Goal: Task Accomplishment & Management: Use online tool/utility

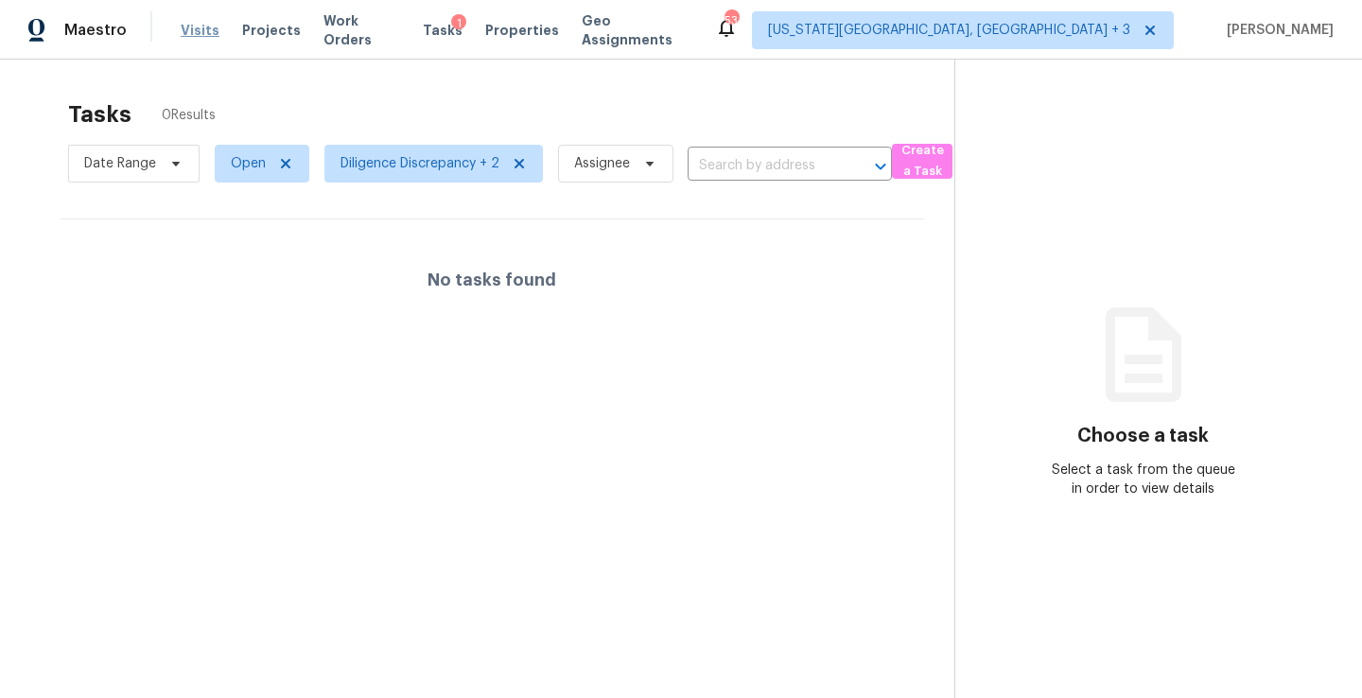
click at [191, 26] on span "Visits" at bounding box center [200, 30] width 39 height 19
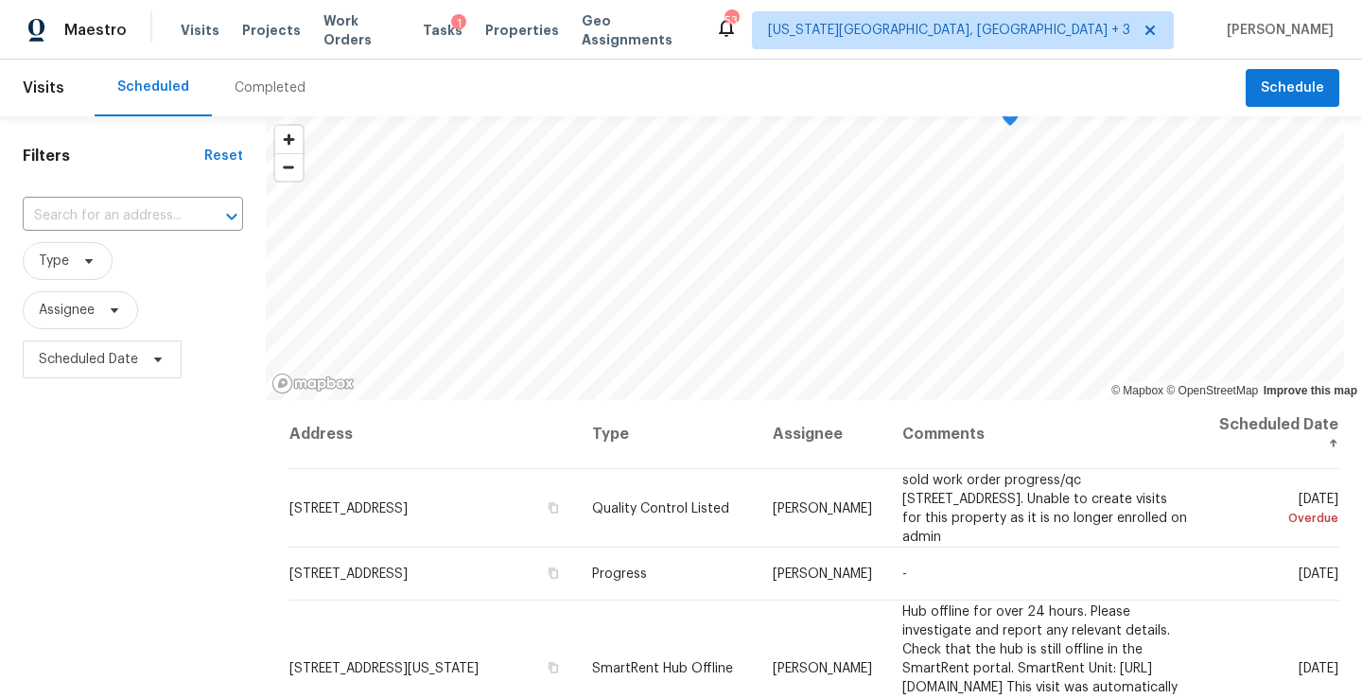
click at [278, 94] on div "Completed" at bounding box center [270, 87] width 71 height 19
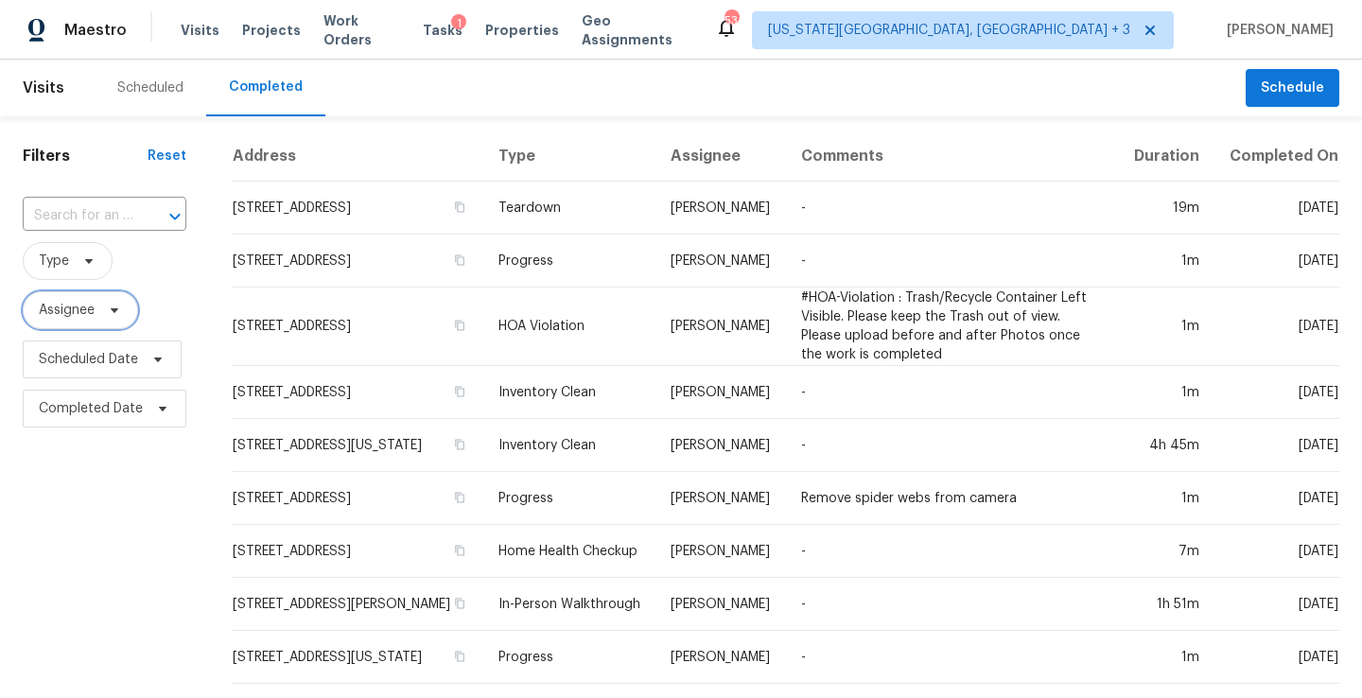
click at [99, 307] on span "Assignee" at bounding box center [80, 310] width 115 height 38
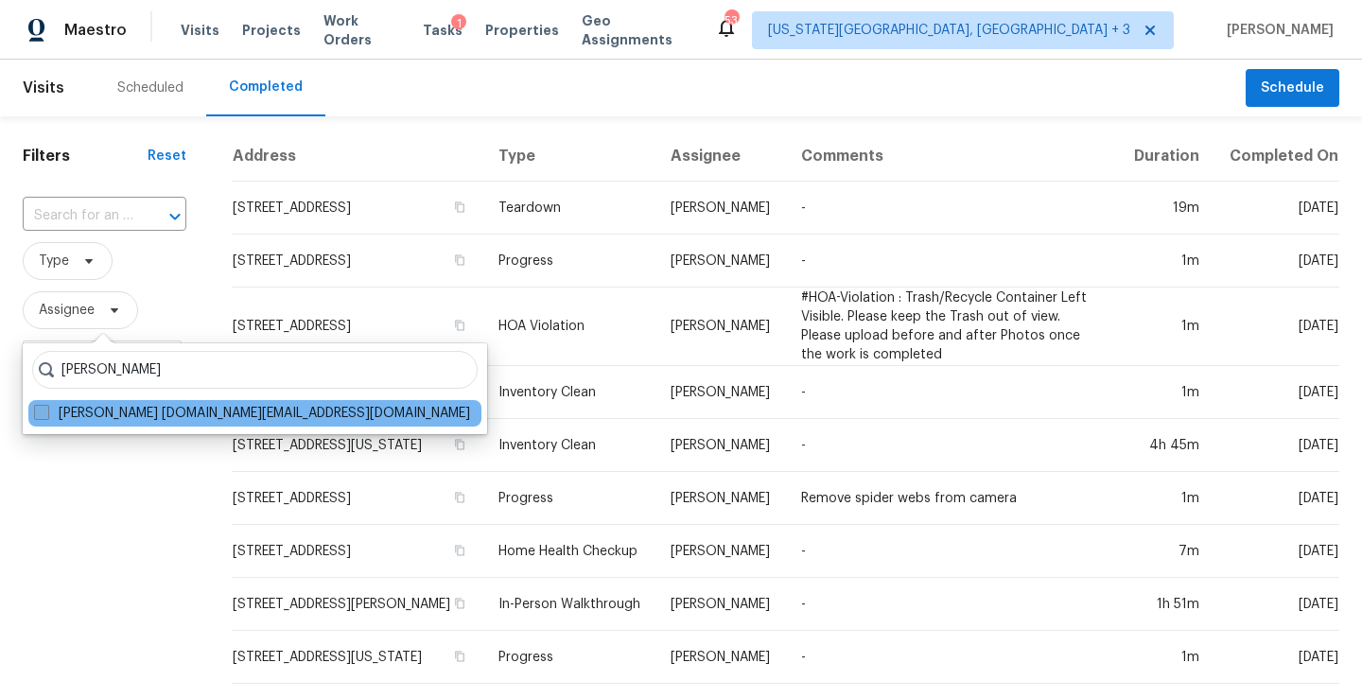
type input "[PERSON_NAME]"
click at [116, 409] on label "[PERSON_NAME] [DOMAIN_NAME][EMAIL_ADDRESS][DOMAIN_NAME]" at bounding box center [252, 413] width 436 height 19
click at [46, 409] on input "[PERSON_NAME] [DOMAIN_NAME][EMAIL_ADDRESS][DOMAIN_NAME]" at bounding box center [40, 410] width 12 height 12
checkbox input "true"
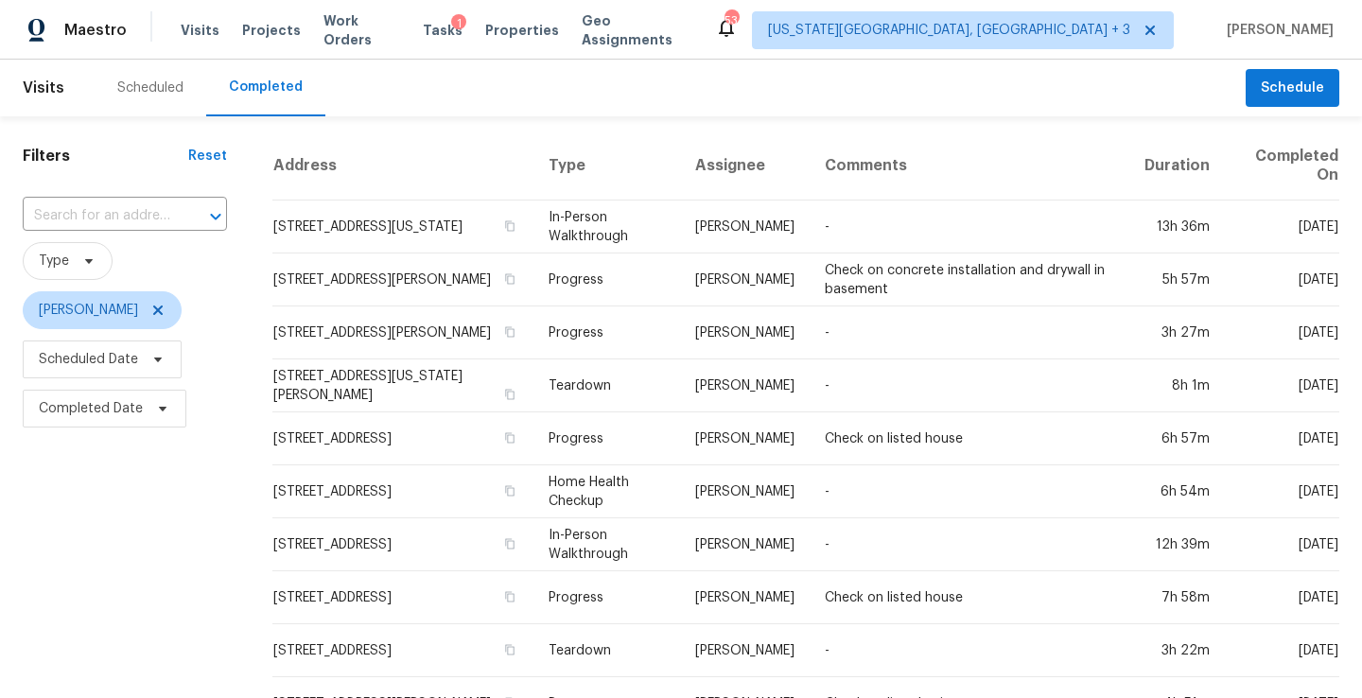
click at [128, 78] on div "Scheduled" at bounding box center [150, 87] width 66 height 19
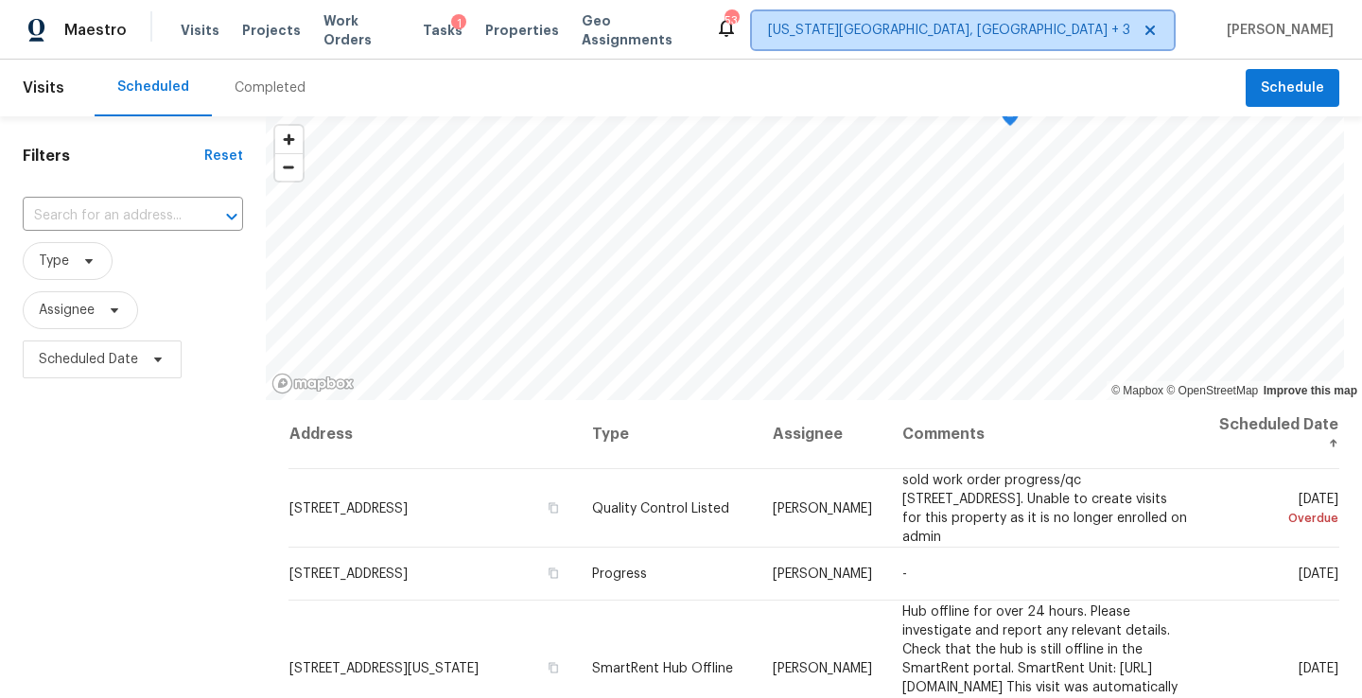
click at [1093, 39] on span "[US_STATE][GEOGRAPHIC_DATA], [GEOGRAPHIC_DATA] + 3" at bounding box center [949, 30] width 362 height 19
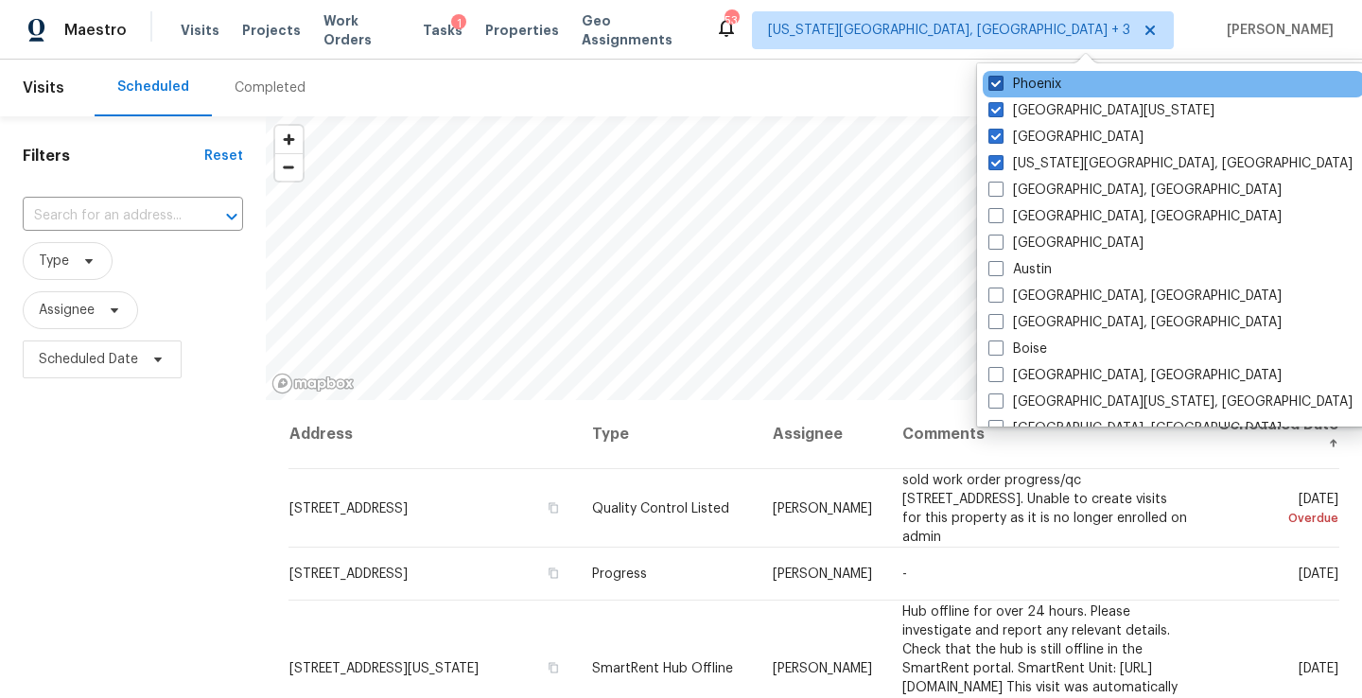
click at [1027, 84] on label "Phoenix" at bounding box center [1024, 84] width 73 height 19
click at [1001, 84] on input "Phoenix" at bounding box center [994, 81] width 12 height 12
checkbox input "false"
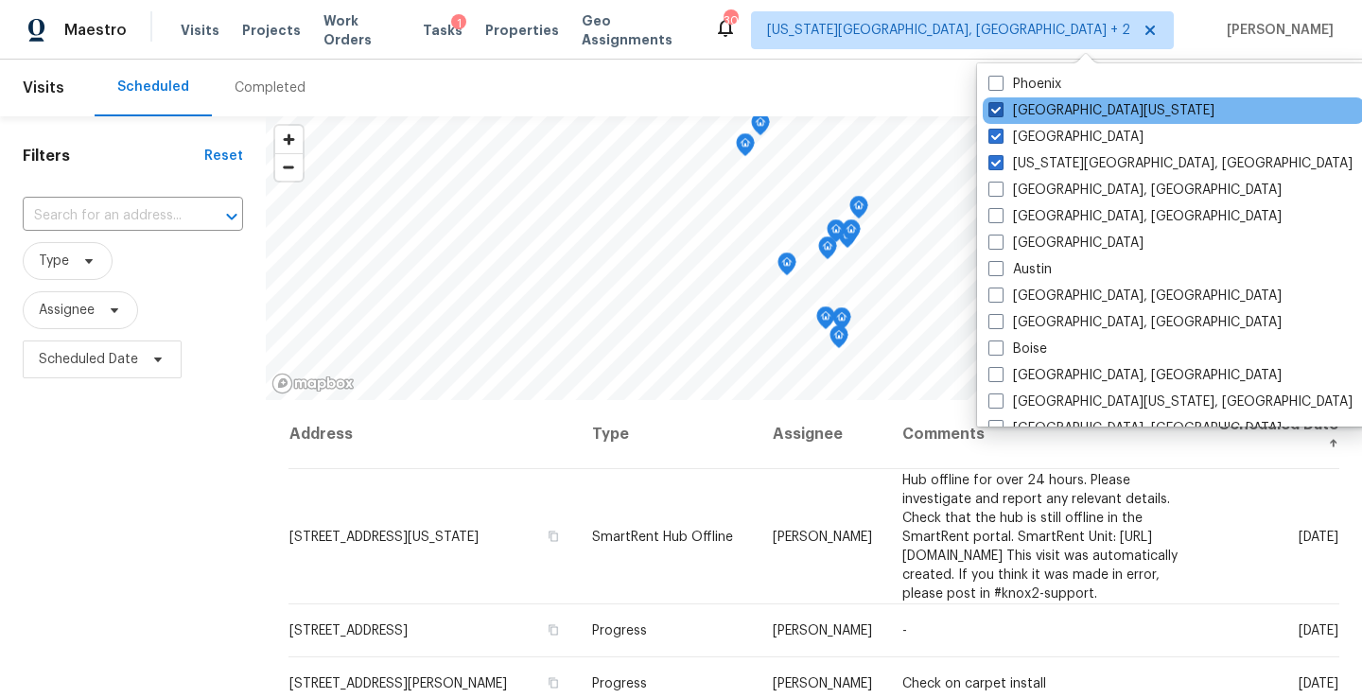
click at [1027, 109] on label "[GEOGRAPHIC_DATA][US_STATE]" at bounding box center [1101, 110] width 226 height 19
click at [1001, 109] on input "[GEOGRAPHIC_DATA][US_STATE]" at bounding box center [994, 107] width 12 height 12
checkbox input "false"
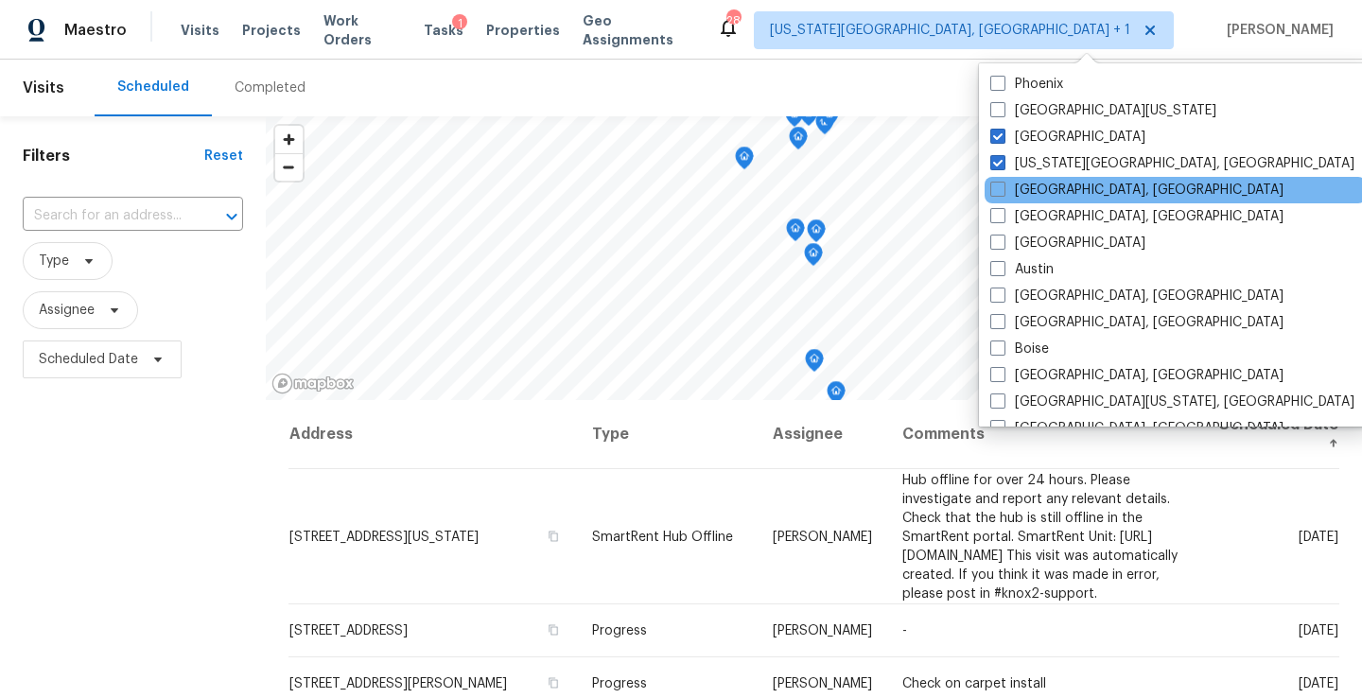
click at [1028, 179] on div "[GEOGRAPHIC_DATA], [GEOGRAPHIC_DATA]" at bounding box center [1174, 190] width 381 height 26
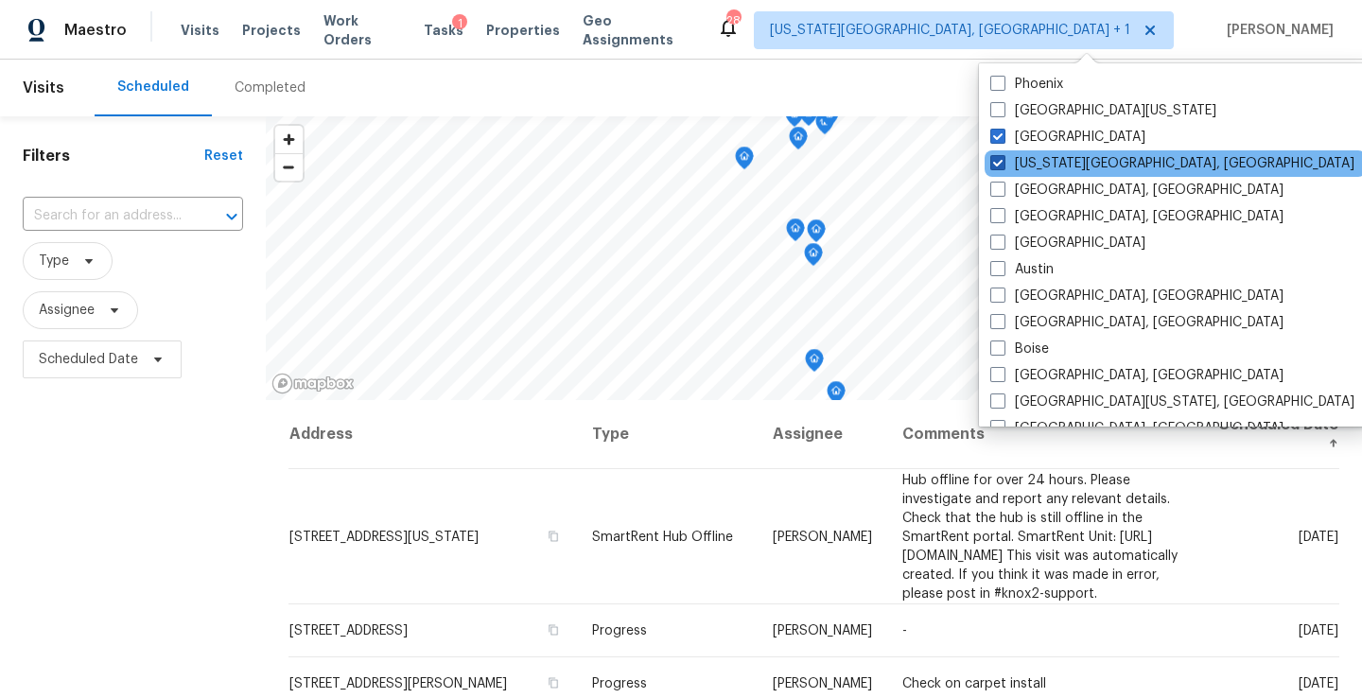
click at [1039, 161] on label "[US_STATE][GEOGRAPHIC_DATA], [GEOGRAPHIC_DATA]" at bounding box center [1172, 163] width 364 height 19
click at [1002, 161] on input "[US_STATE][GEOGRAPHIC_DATA], [GEOGRAPHIC_DATA]" at bounding box center [996, 160] width 12 height 12
checkbox input "false"
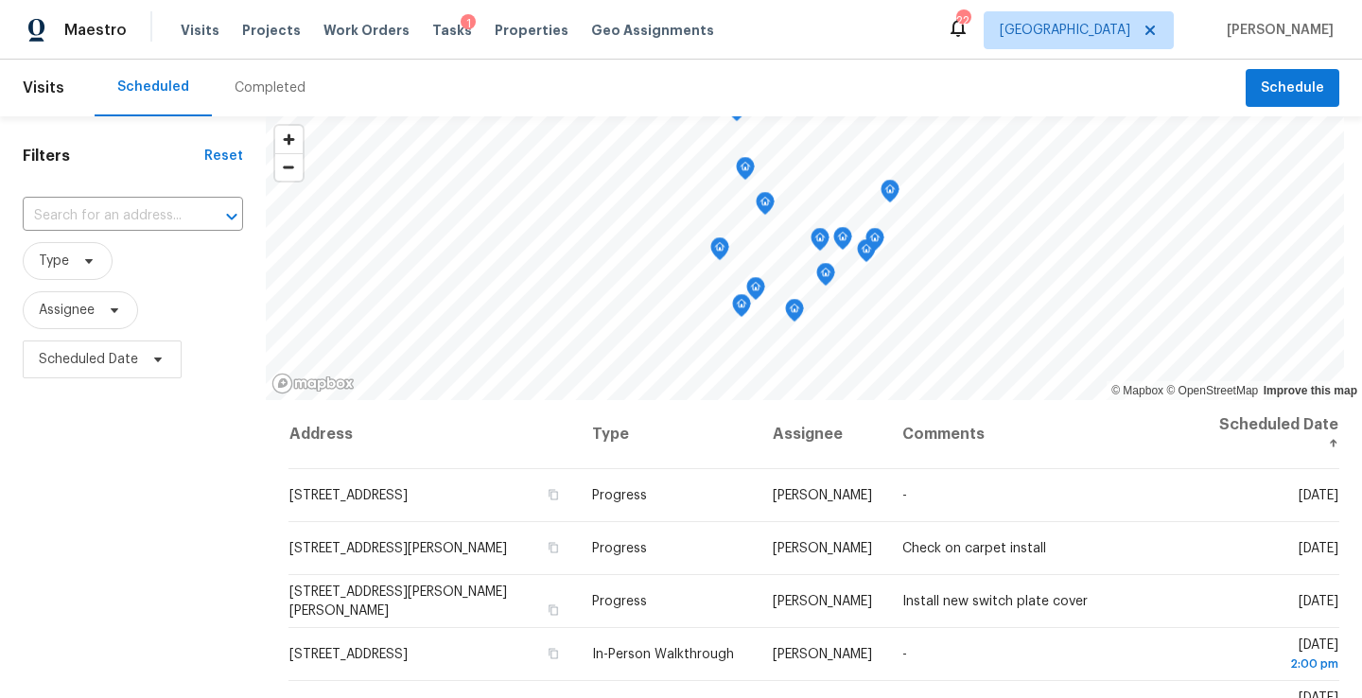
click at [980, 59] on div "Maestro Visits Projects Work Orders Tasks 1 Properties Geo Assignments 22 Denve…" at bounding box center [681, 30] width 1362 height 60
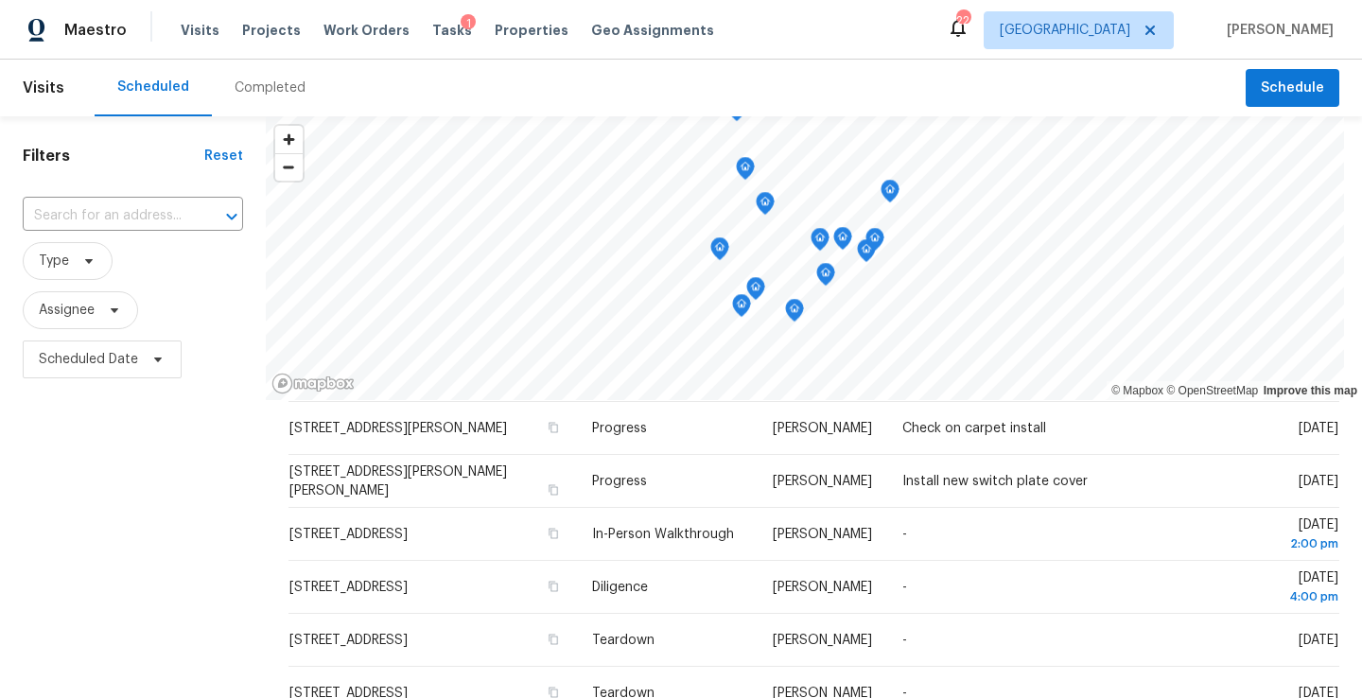
scroll to position [183, 0]
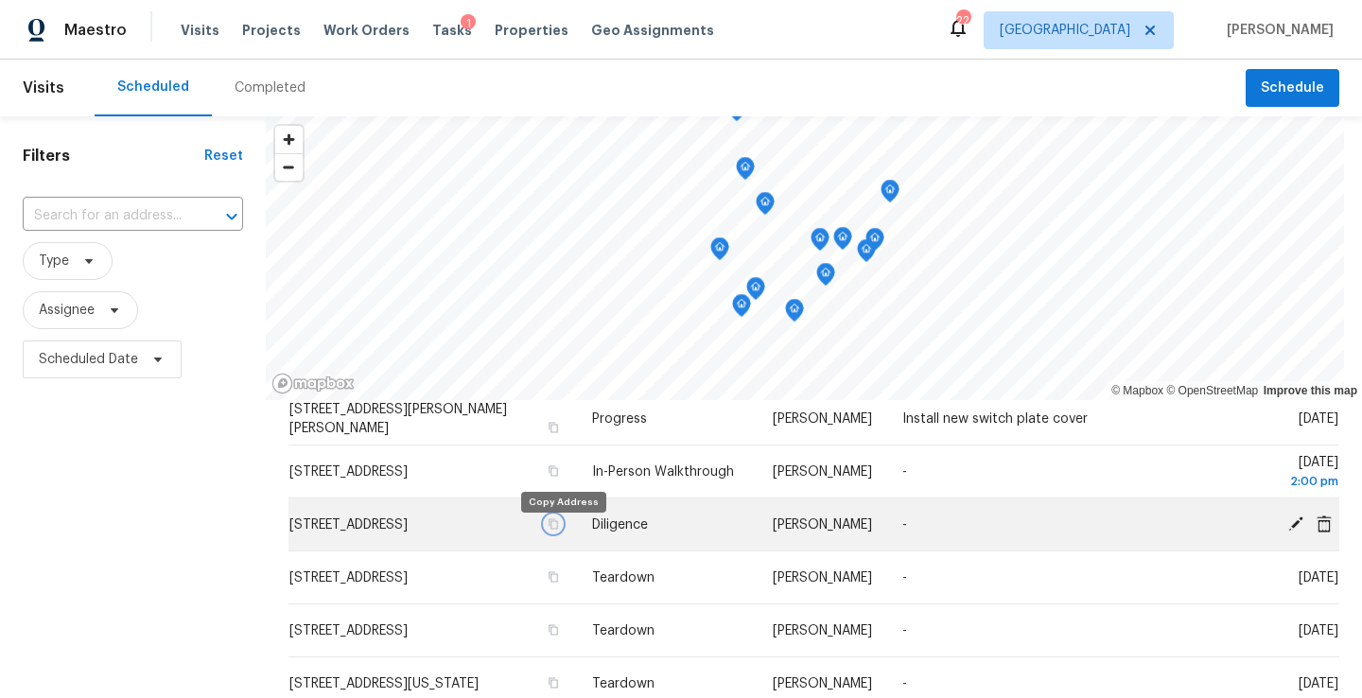
click at [562, 532] on button "button" at bounding box center [553, 523] width 17 height 17
